Goal: Check status: Check status

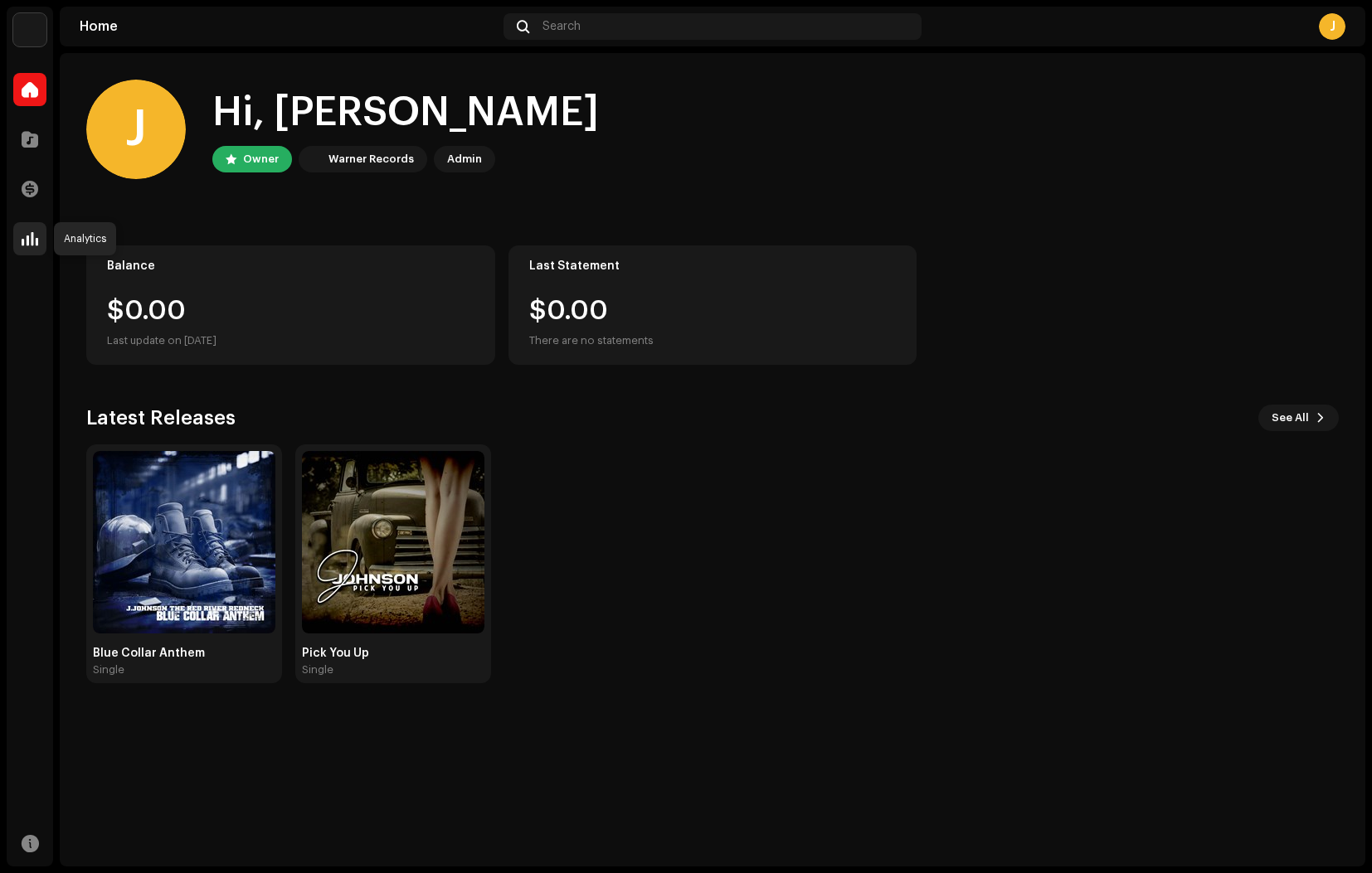
click at [31, 236] on span at bounding box center [30, 239] width 17 height 14
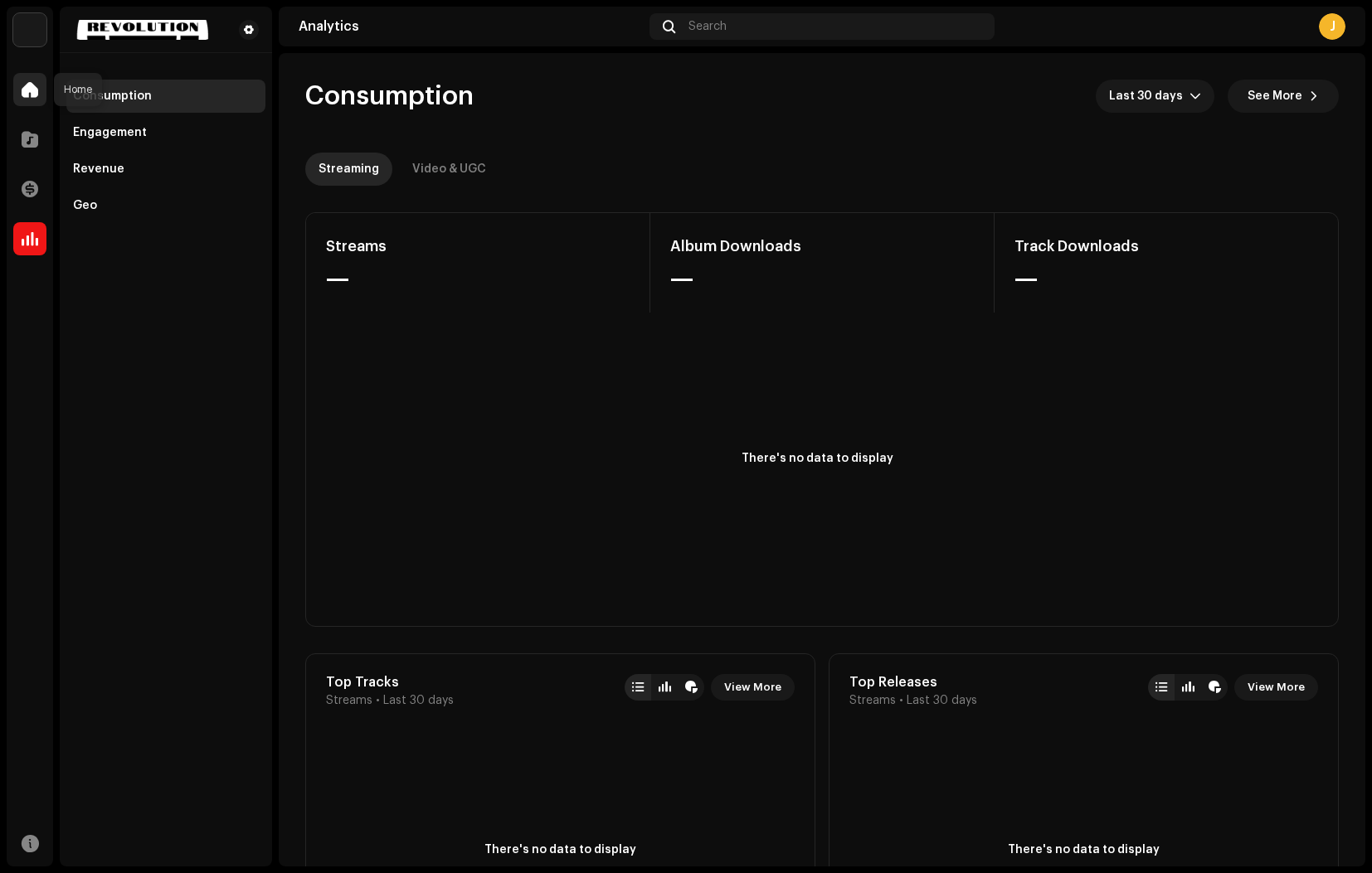
click at [31, 83] on span at bounding box center [30, 89] width 17 height 14
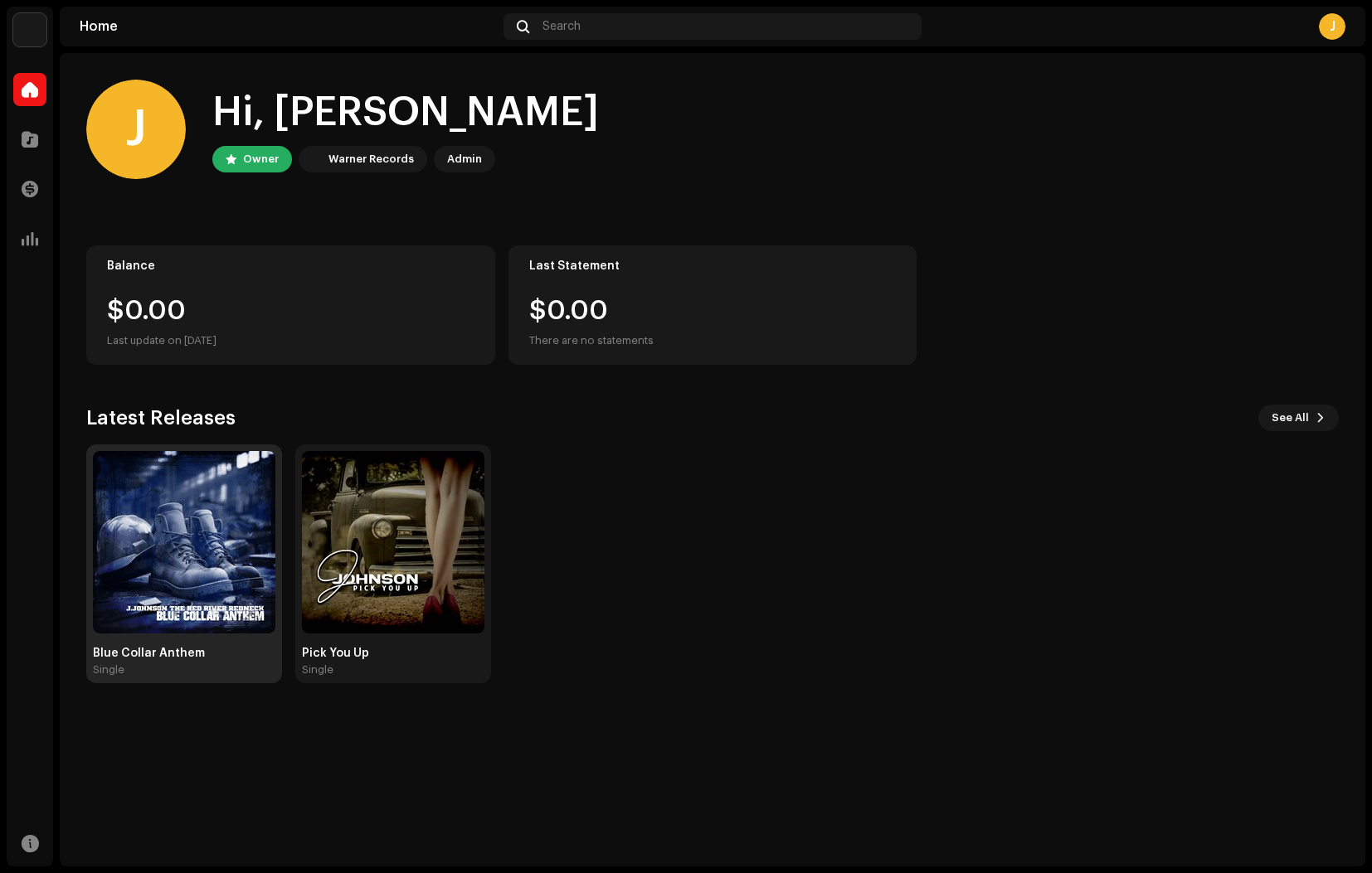
click at [230, 518] on img at bounding box center [184, 542] width 182 height 182
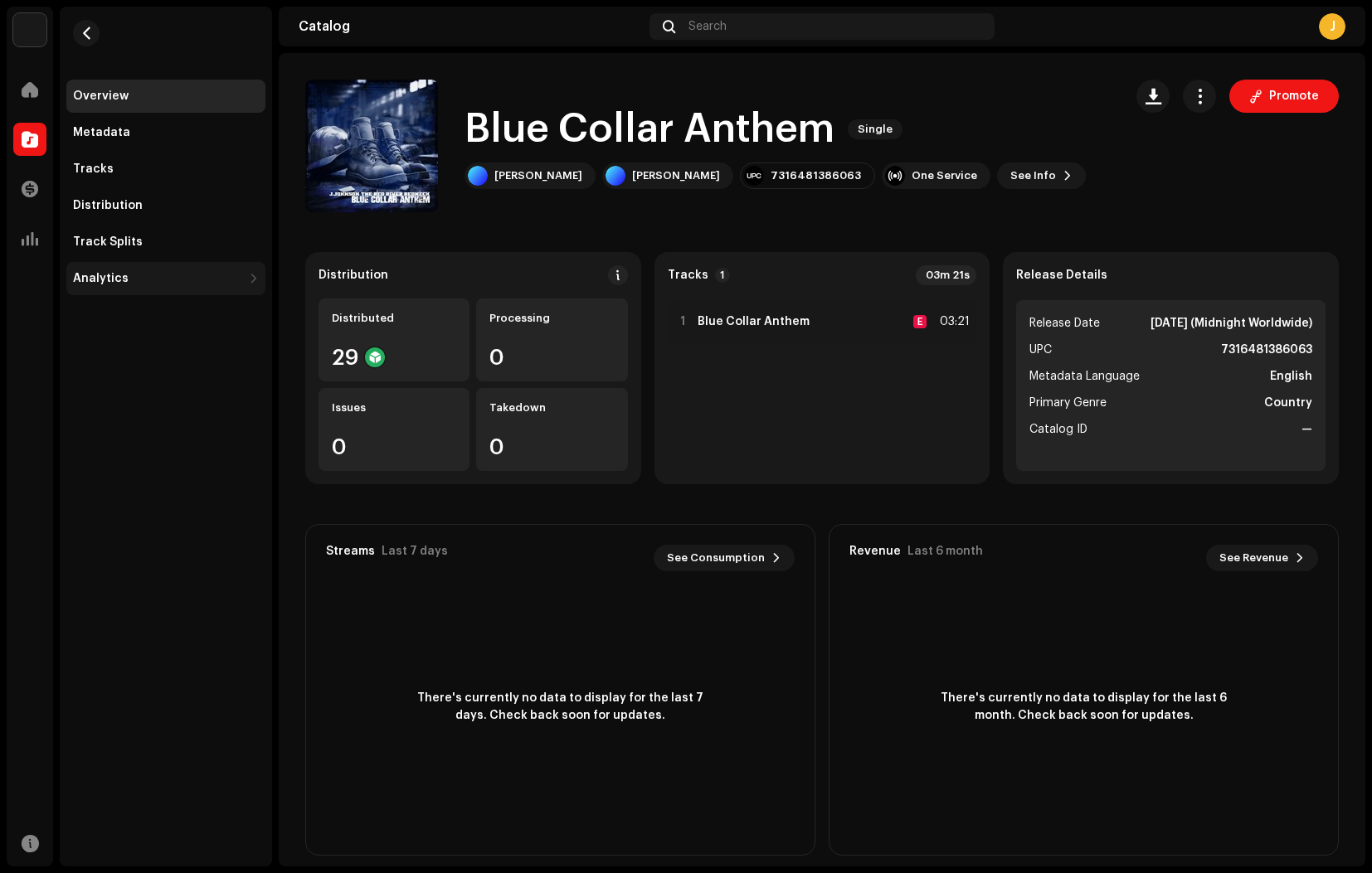
click at [111, 278] on div "Analytics" at bounding box center [100, 279] width 56 height 14
click at [155, 316] on div "Consumption" at bounding box center [118, 315] width 79 height 14
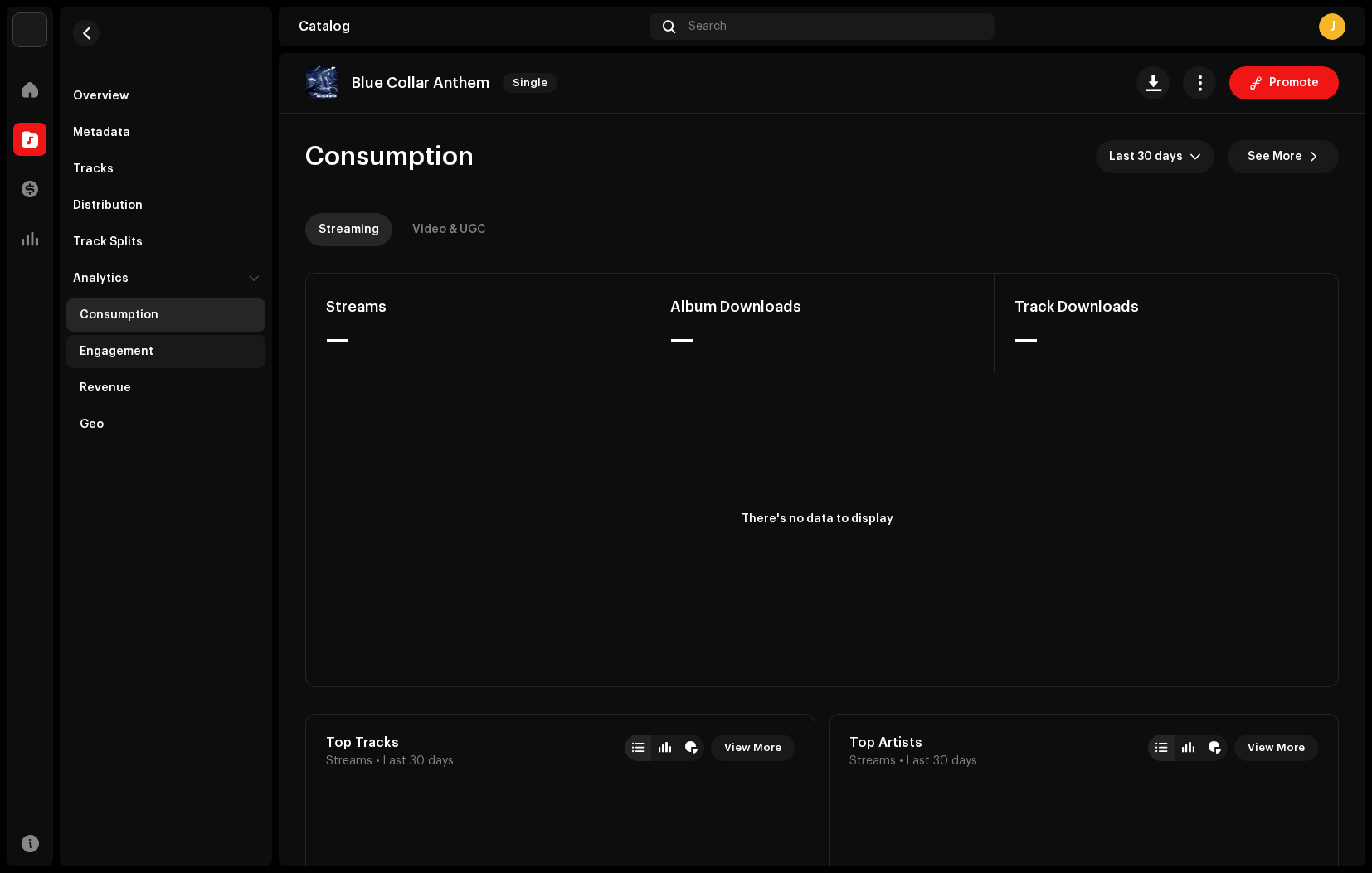
click at [130, 354] on div "Engagement" at bounding box center [116, 352] width 73 height 14
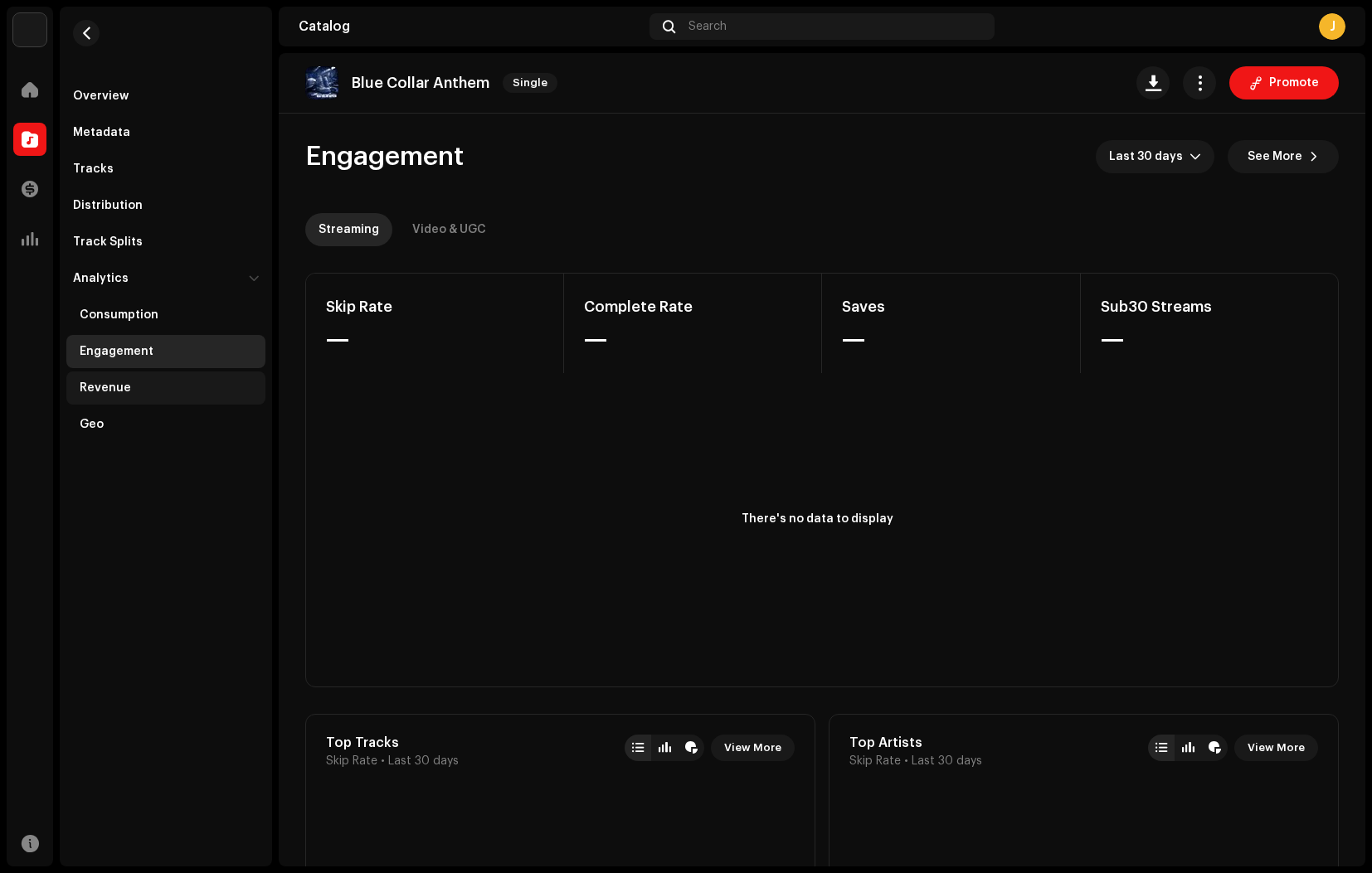
click at [119, 388] on div "Revenue" at bounding box center [105, 388] width 52 height 14
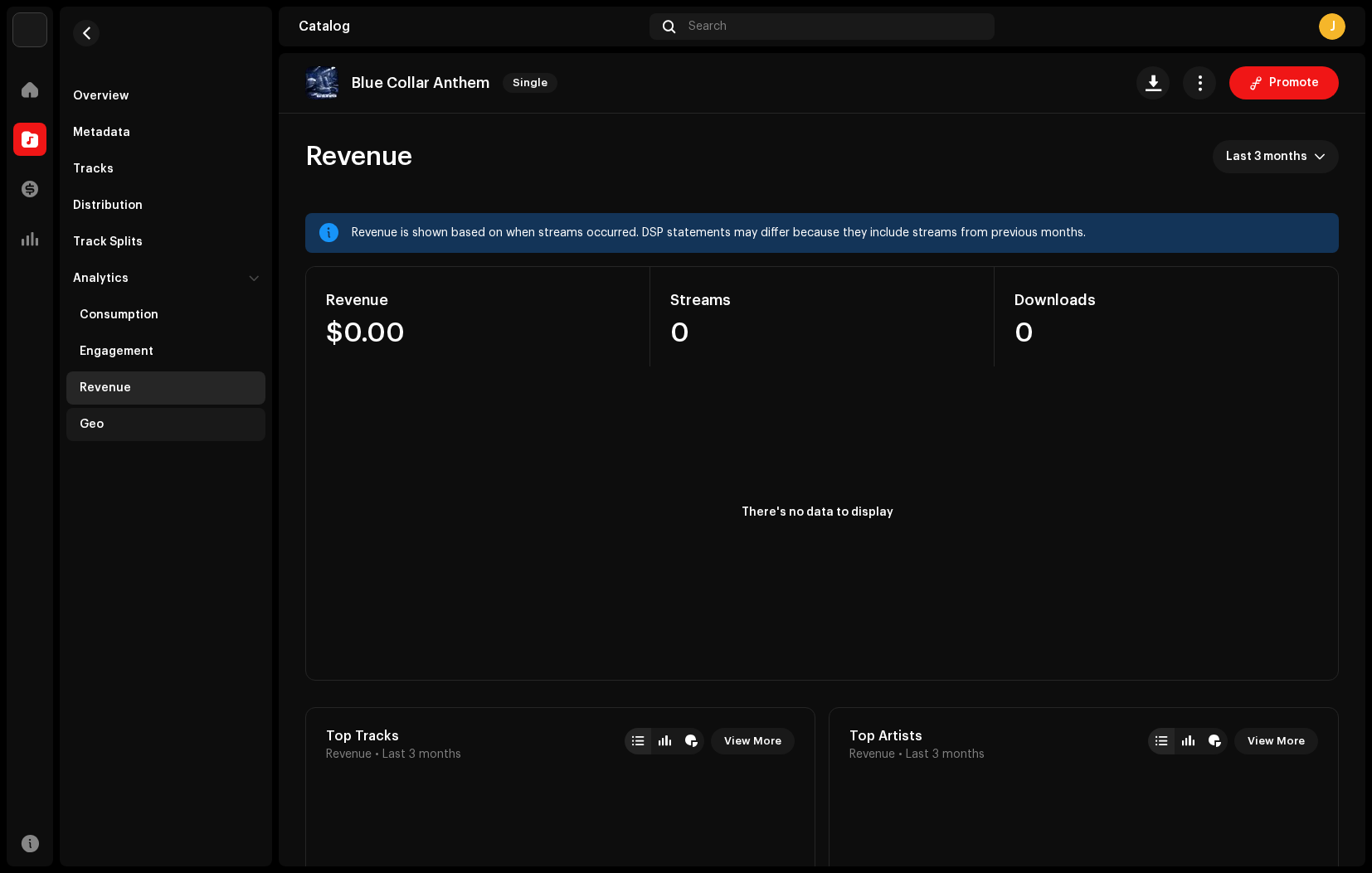
click at [106, 426] on div "Geo" at bounding box center [169, 425] width 179 height 14
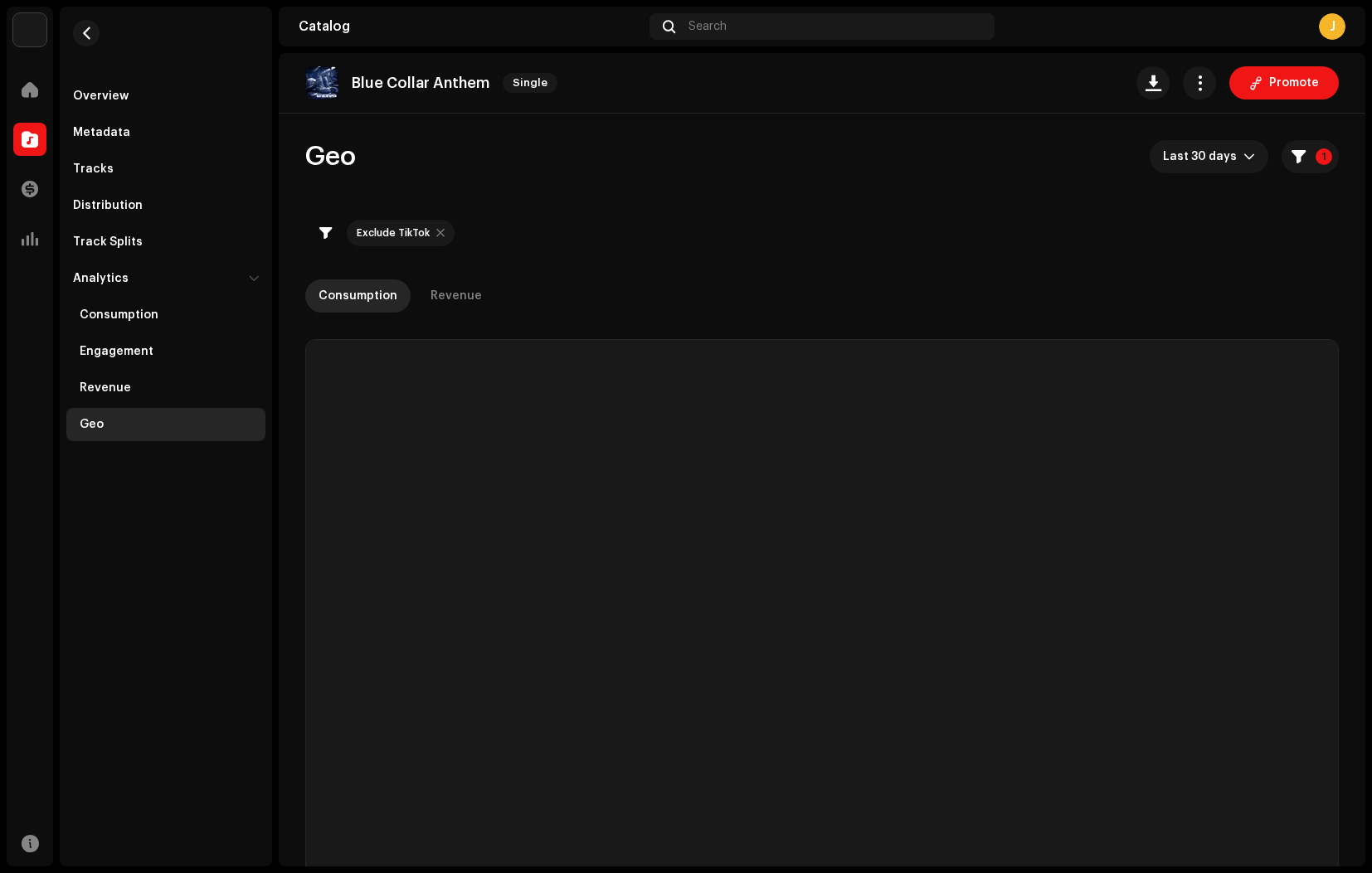
checkbox input "true"
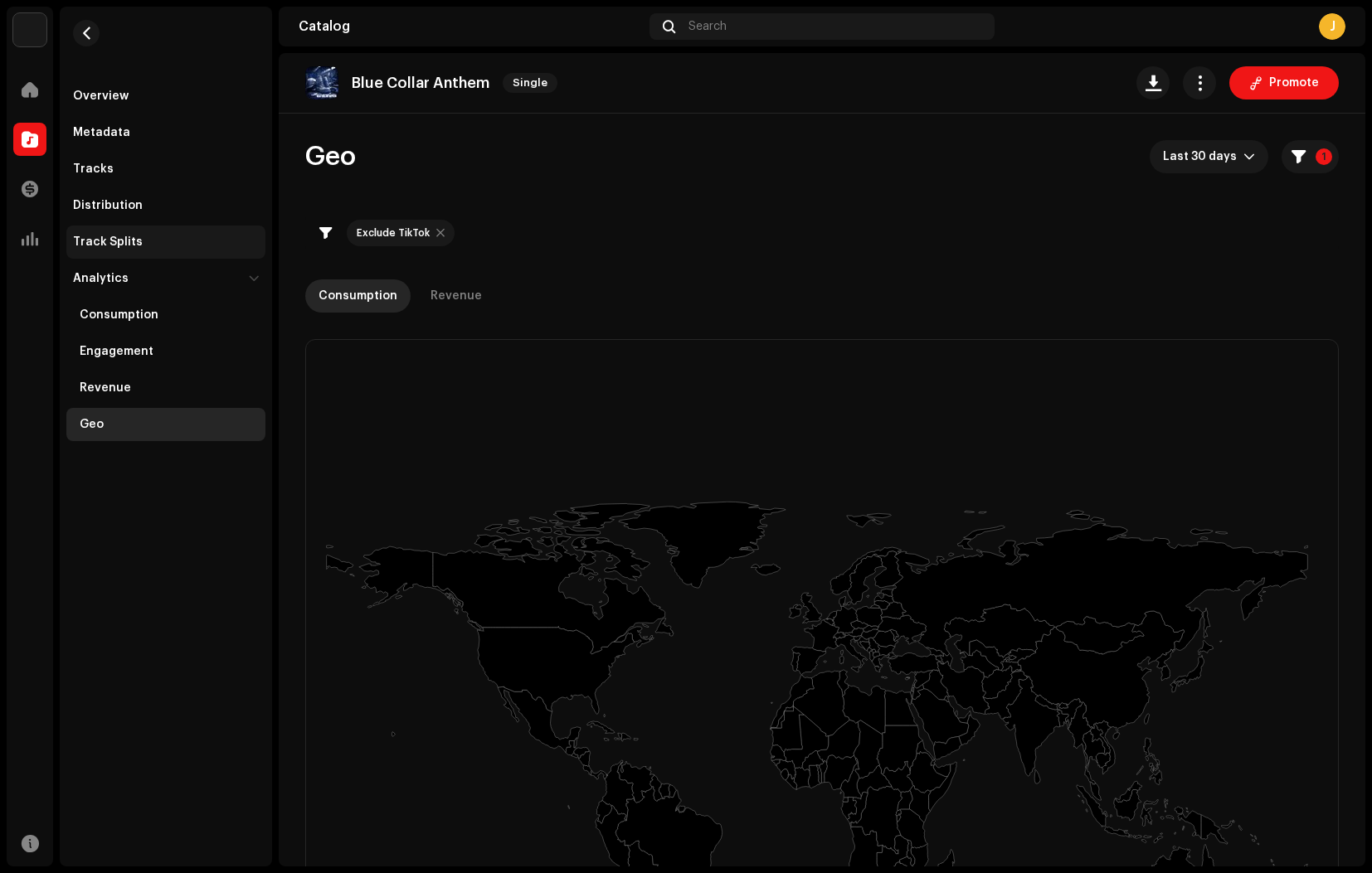
click at [132, 247] on div "Track Splits" at bounding box center [107, 242] width 70 height 14
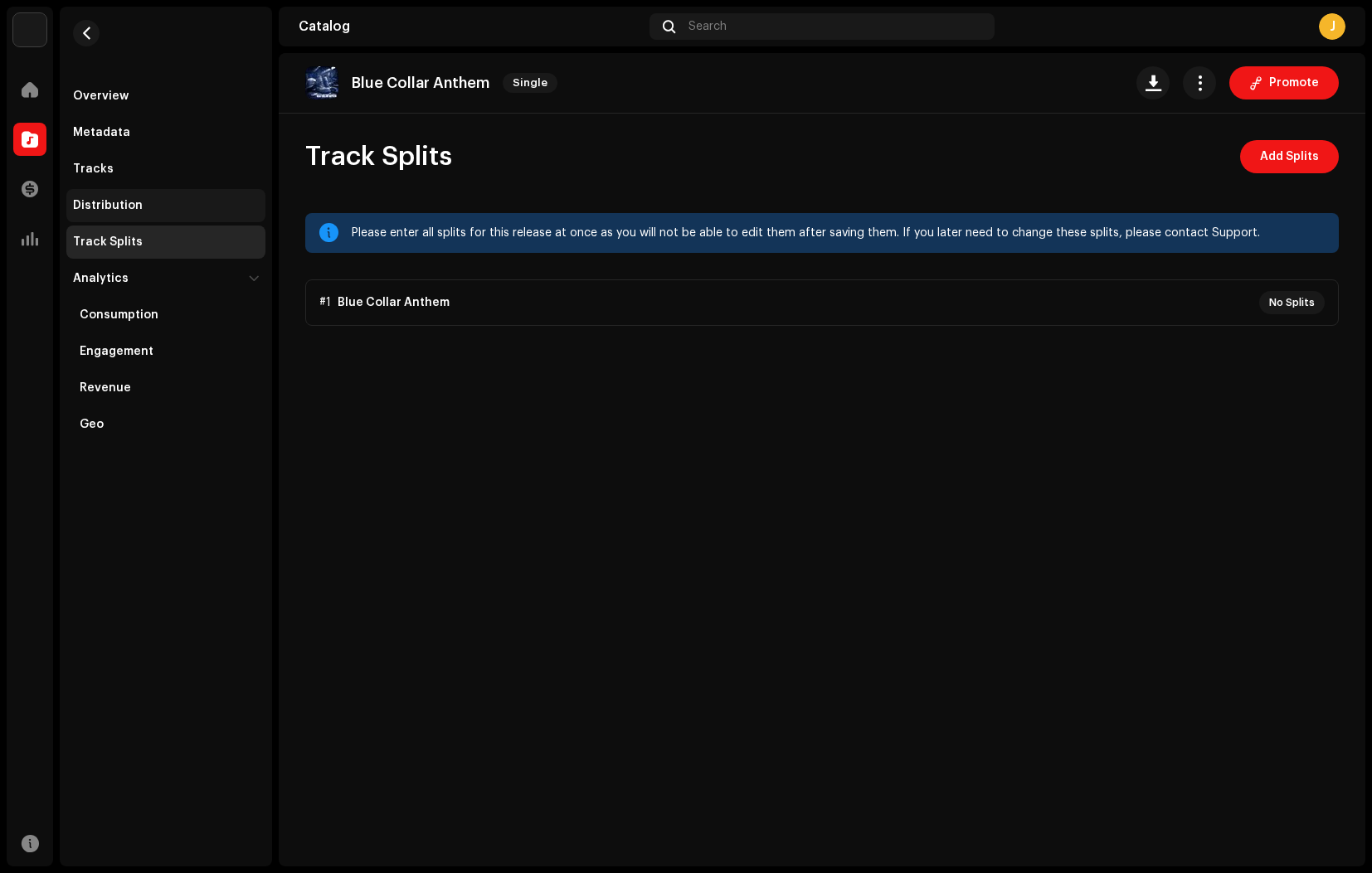
click at [115, 206] on div "Distribution" at bounding box center [107, 206] width 70 height 14
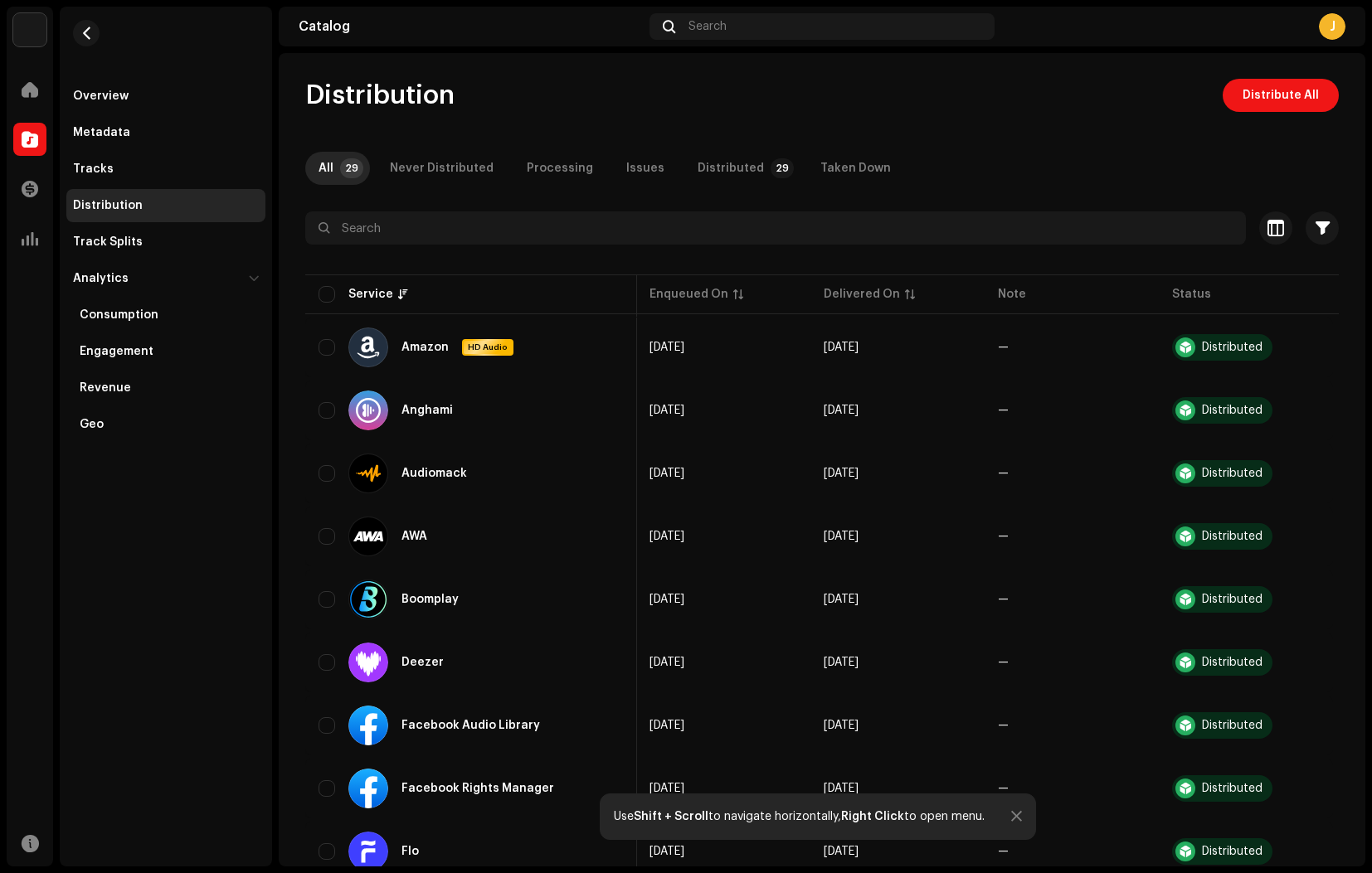
scroll to position [79, 0]
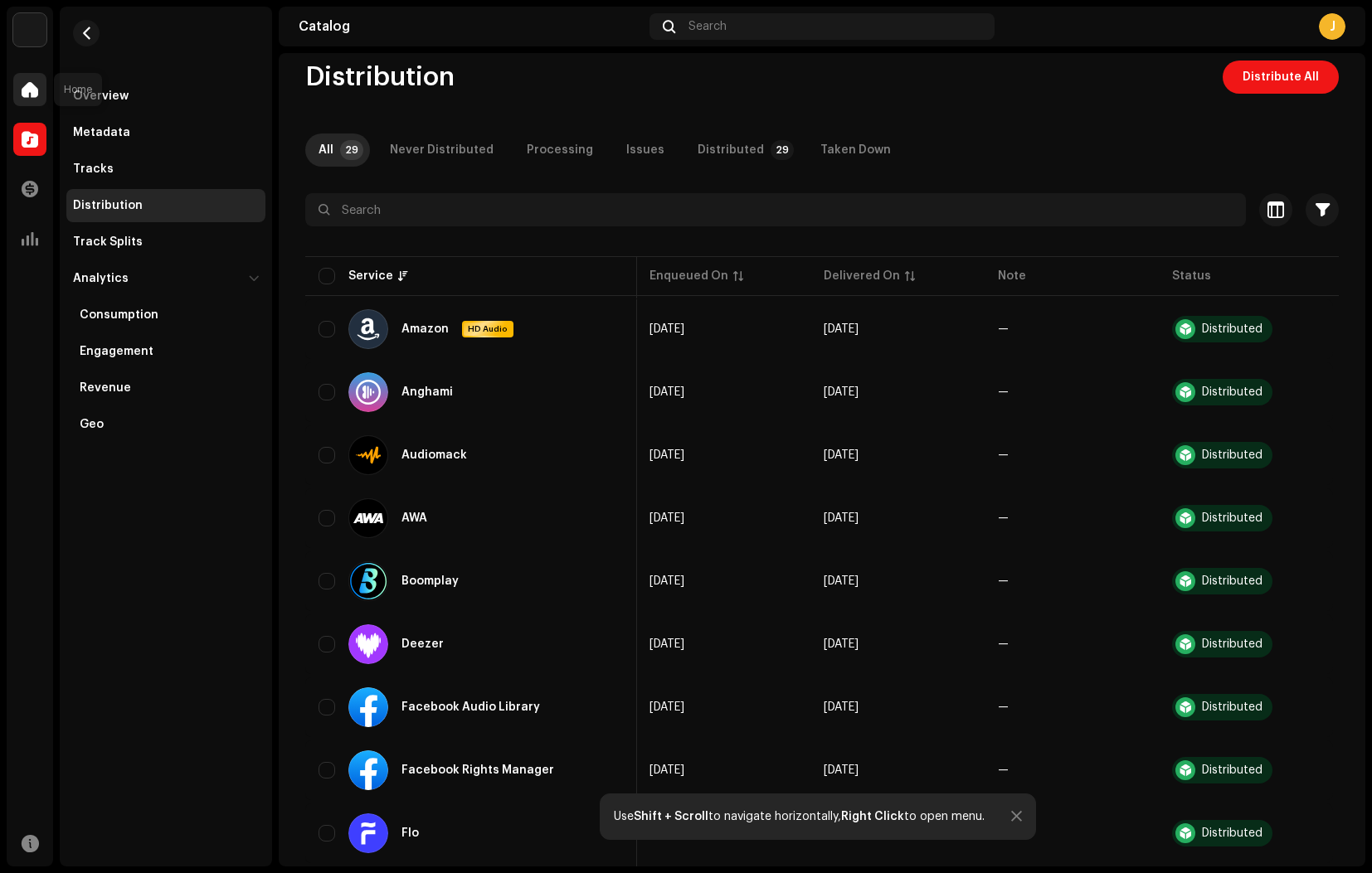
click at [34, 94] on span at bounding box center [30, 89] width 17 height 14
